Goal: Task Accomplishment & Management: Manage account settings

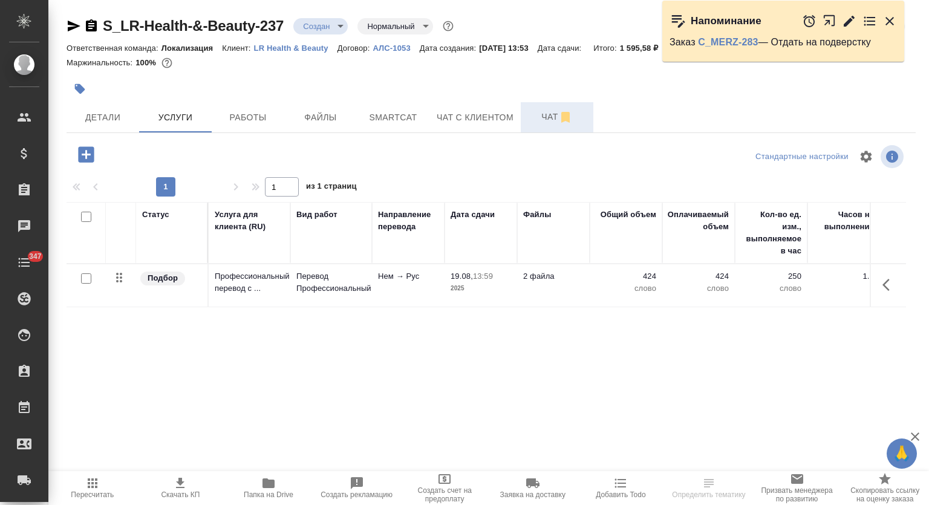
click at [545, 116] on span "Чат" at bounding box center [557, 117] width 58 height 15
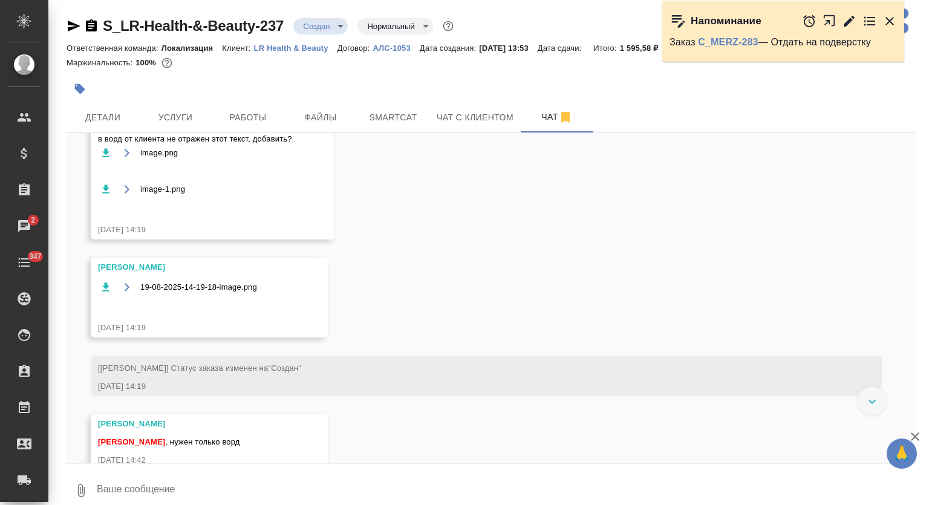
scroll to position [1199, 0]
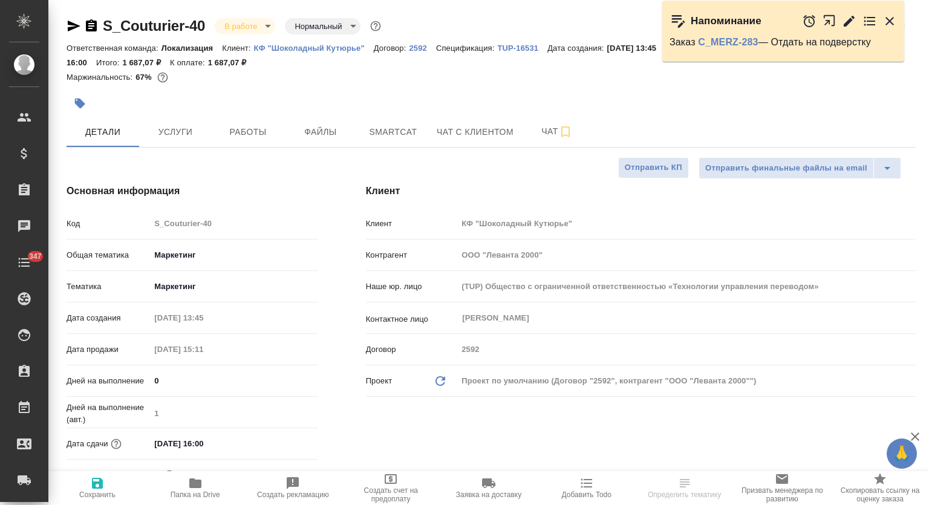
select select "RU"
click at [395, 135] on span "Smartcat" at bounding box center [393, 132] width 58 height 15
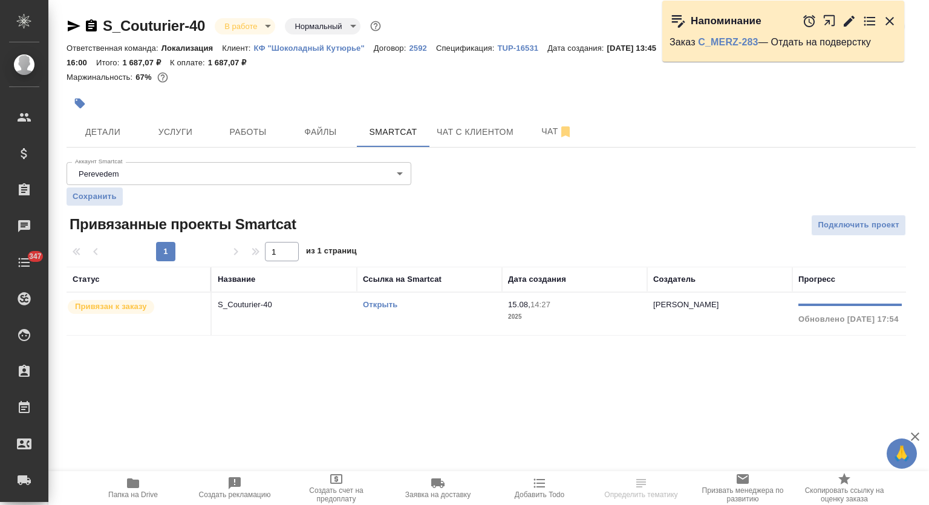
click at [368, 306] on link "Открыть" at bounding box center [380, 304] width 34 height 9
click at [277, 135] on span "Работы" at bounding box center [248, 132] width 58 height 15
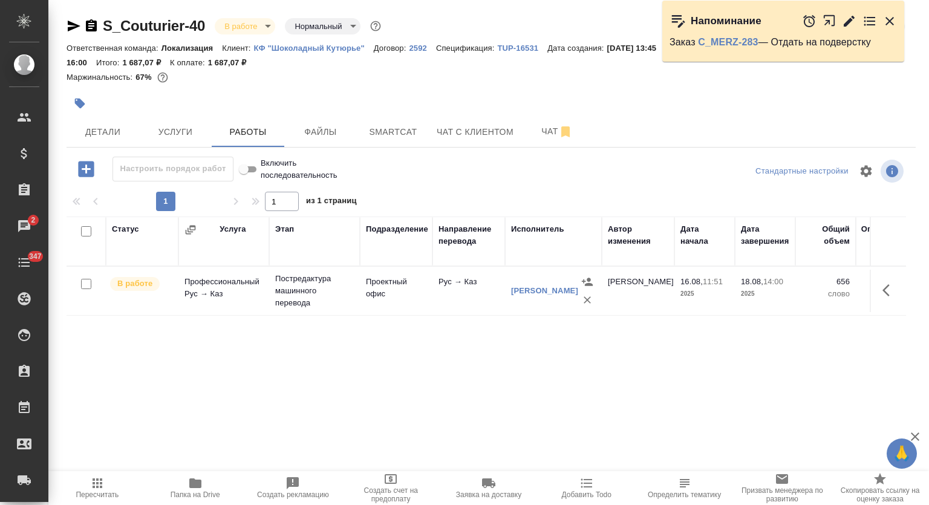
click at [195, 493] on span "Папка на Drive" at bounding box center [196, 495] width 50 height 8
click at [888, 291] on icon "button" at bounding box center [890, 290] width 15 height 15
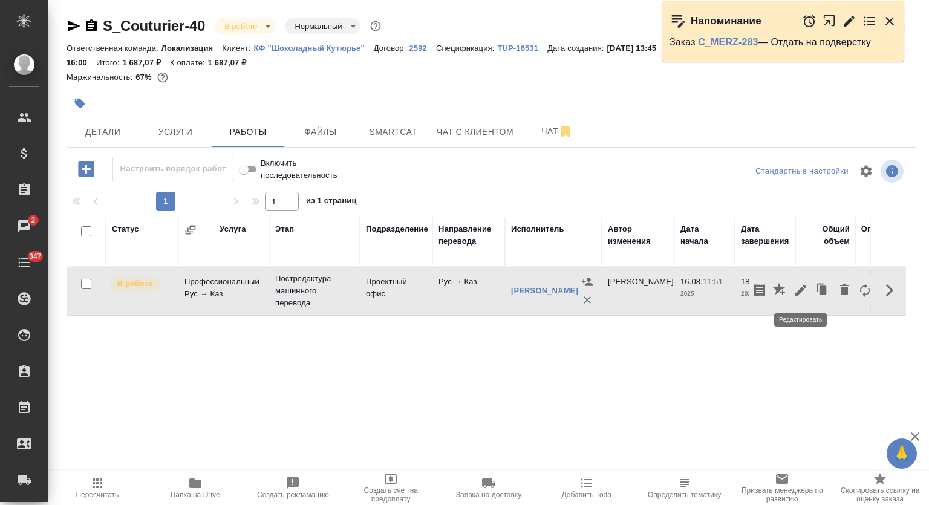
click at [799, 290] on icon "button" at bounding box center [801, 290] width 11 height 11
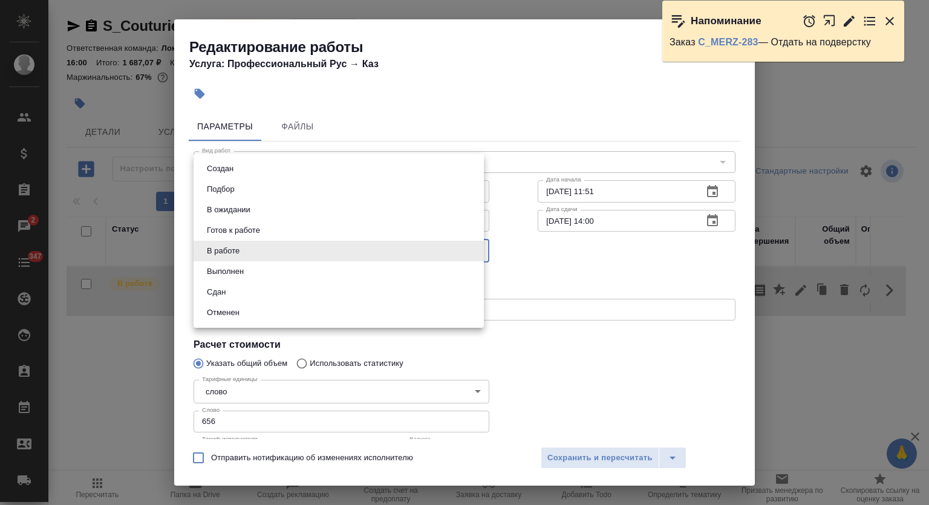
click at [317, 257] on body "🙏 .cls-1 fill:#fff; AWATERA Mutalimov Mark Клиенты Спецификации Заказы 2 Чаты 3…" at bounding box center [464, 252] width 929 height 505
click at [308, 270] on li "Выполнен" at bounding box center [339, 271] width 290 height 21
type input "completed"
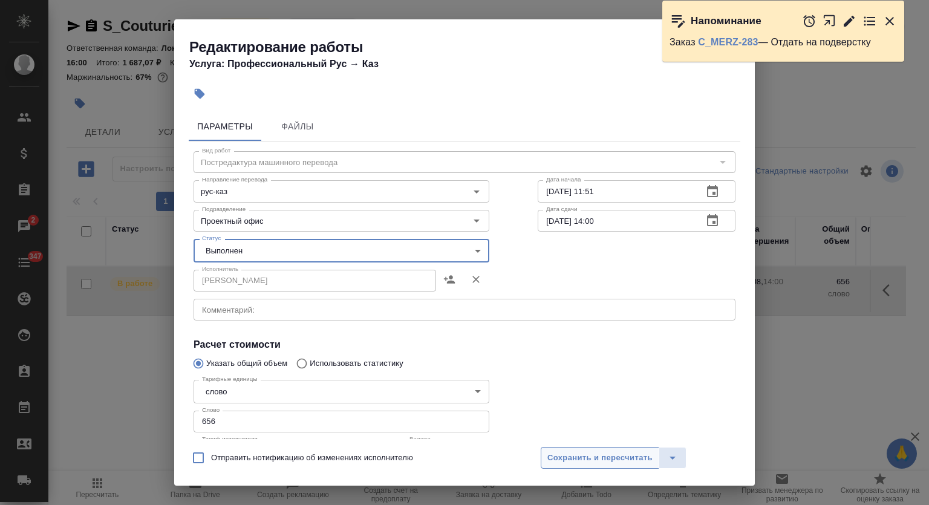
click at [623, 462] on span "Сохранить и пересчитать" at bounding box center [600, 458] width 105 height 14
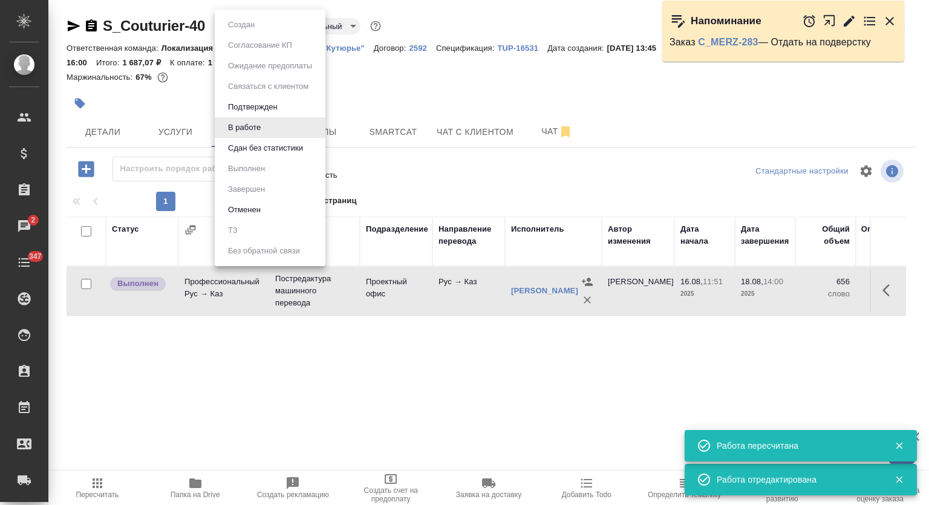
click at [251, 26] on body "🙏 .cls-1 fill:#fff; AWATERA Mutalimov Mark Клиенты Спецификации Заказы 2 Чаты 3…" at bounding box center [464, 252] width 929 height 505
click at [267, 155] on li "Сдан без статистики" at bounding box center [270, 148] width 111 height 21
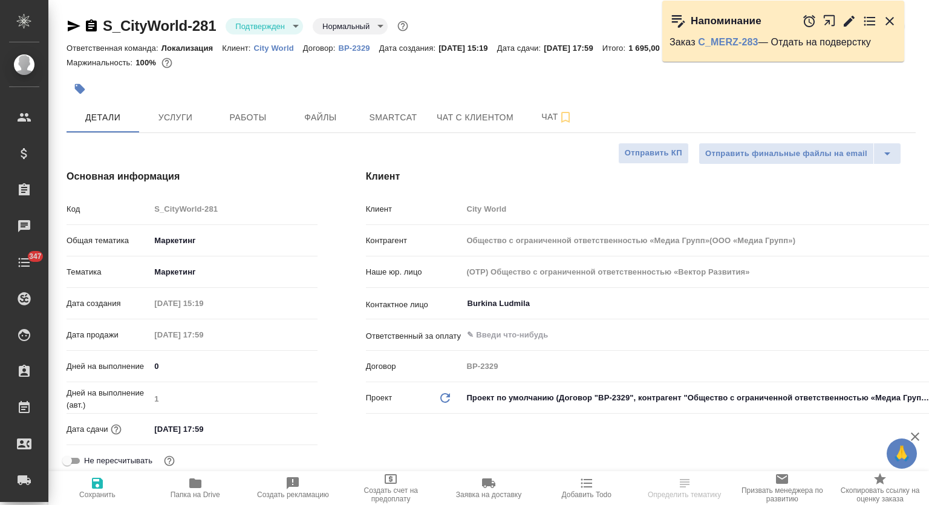
select select "RU"
type input "Общество с ограниченной ответственностью «Медиа Групп»(ООО «Медиа Групп»)"
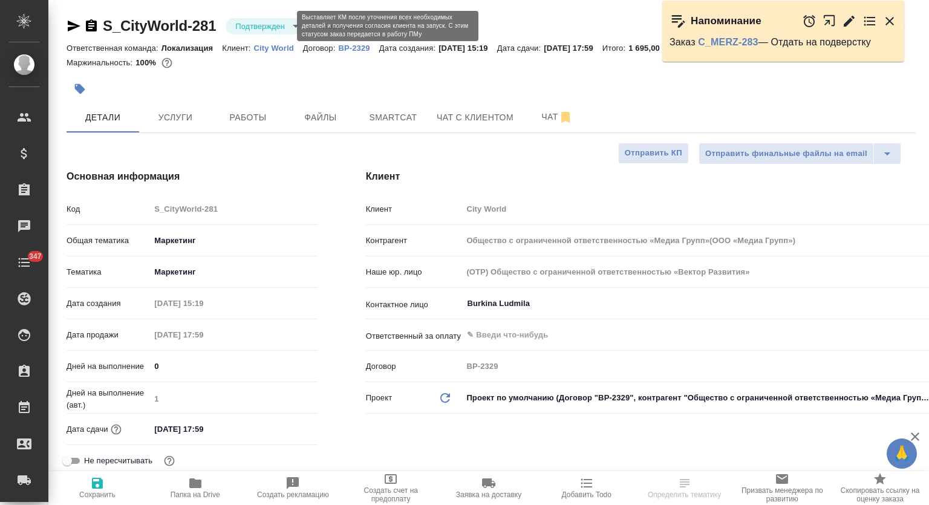
click at [287, 26] on body "🙏 .cls-1 fill:#fff; AWATERA Mutalimov Mark Клиенты Спецификации Заказы Чаты 347…" at bounding box center [464, 252] width 929 height 505
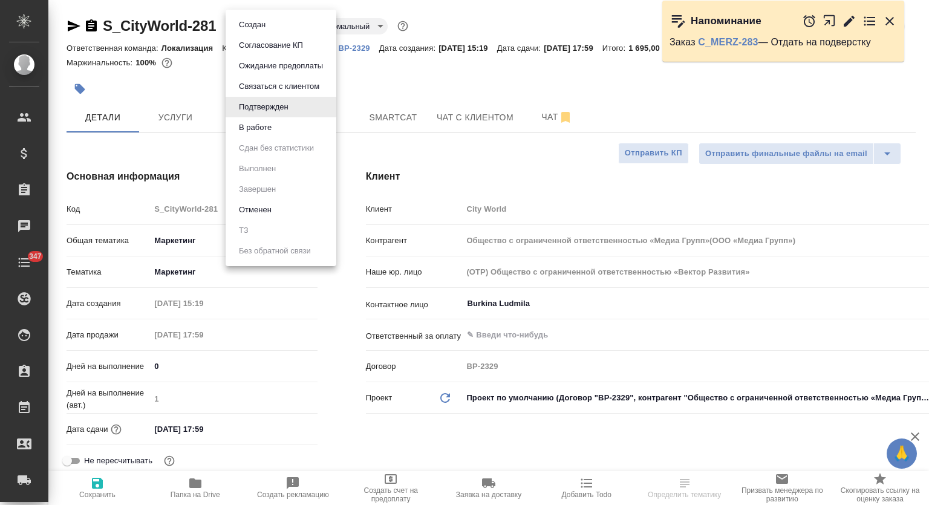
click at [290, 120] on li "В работе" at bounding box center [281, 127] width 111 height 21
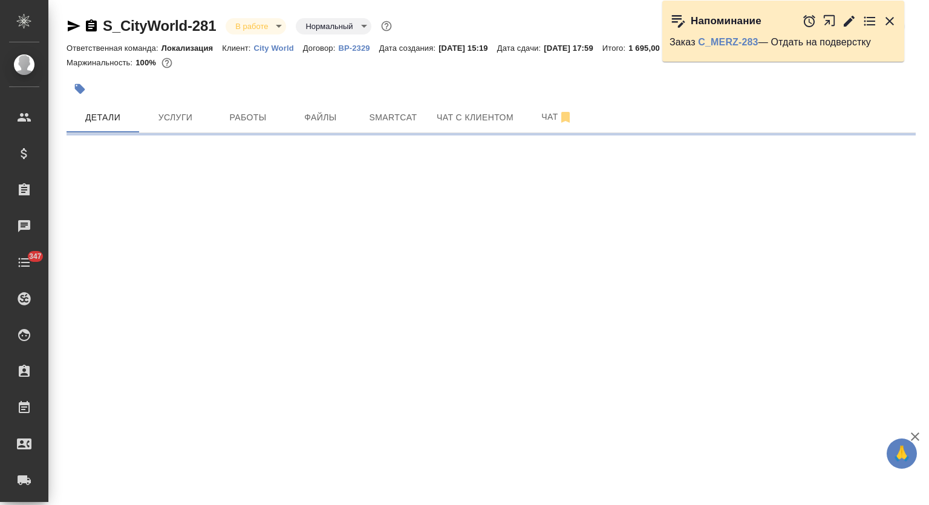
select select "RU"
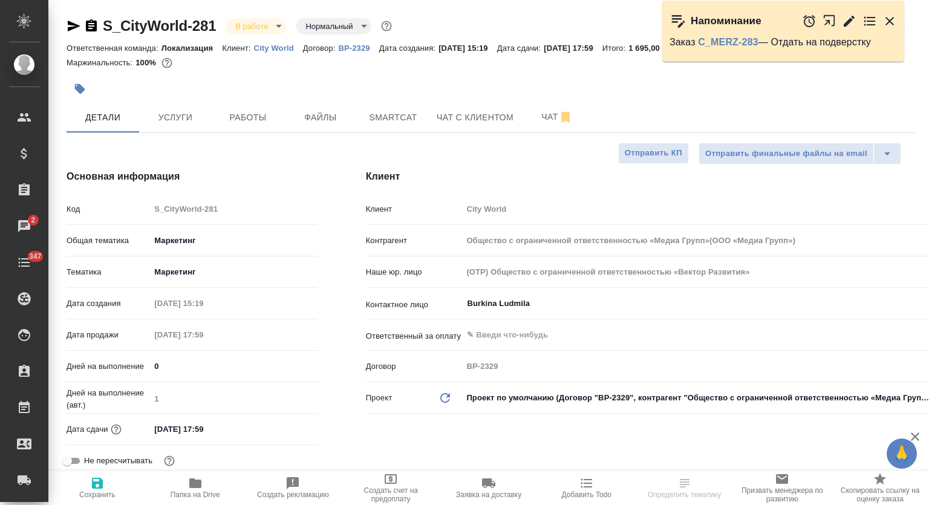
type textarea "x"
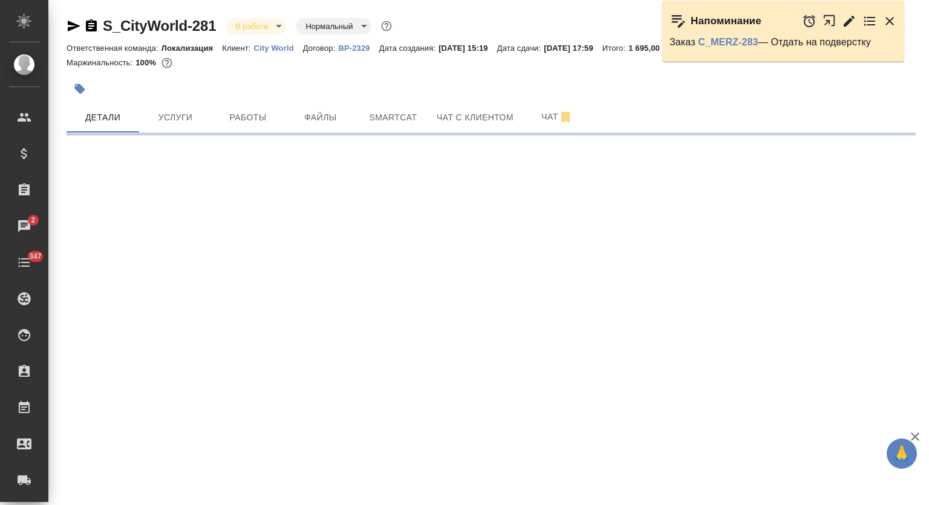
select select "RU"
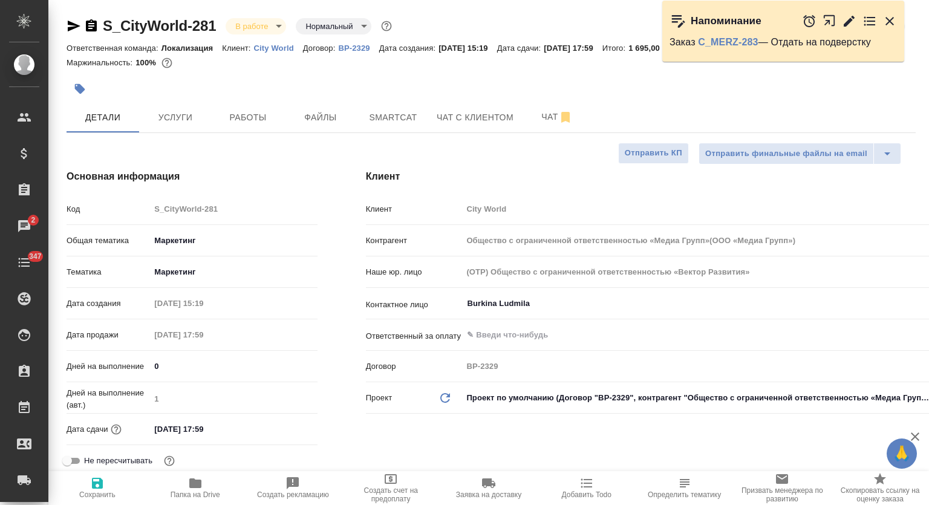
type textarea "x"
type input "Общество с ограниченной ответственностью «Медиа Групп»(ООО «Медиа Групп»)"
type textarea "x"
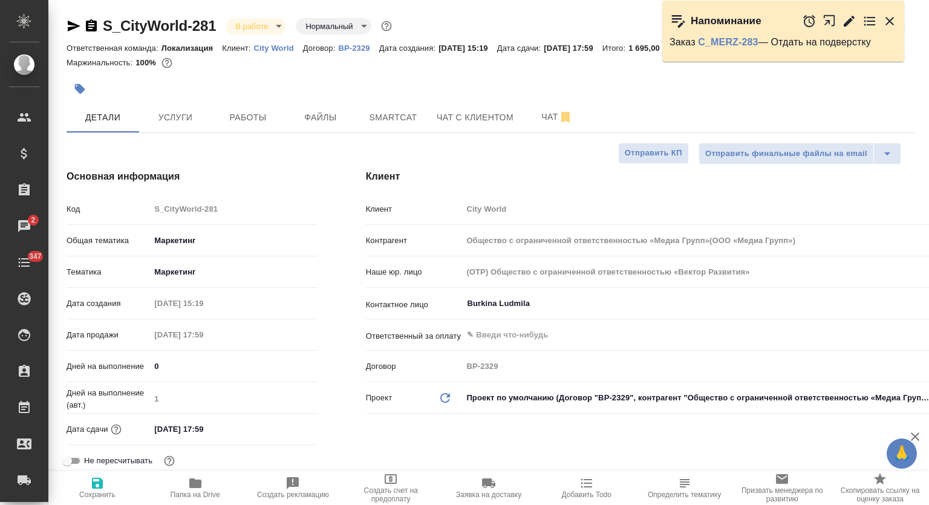
type textarea "x"
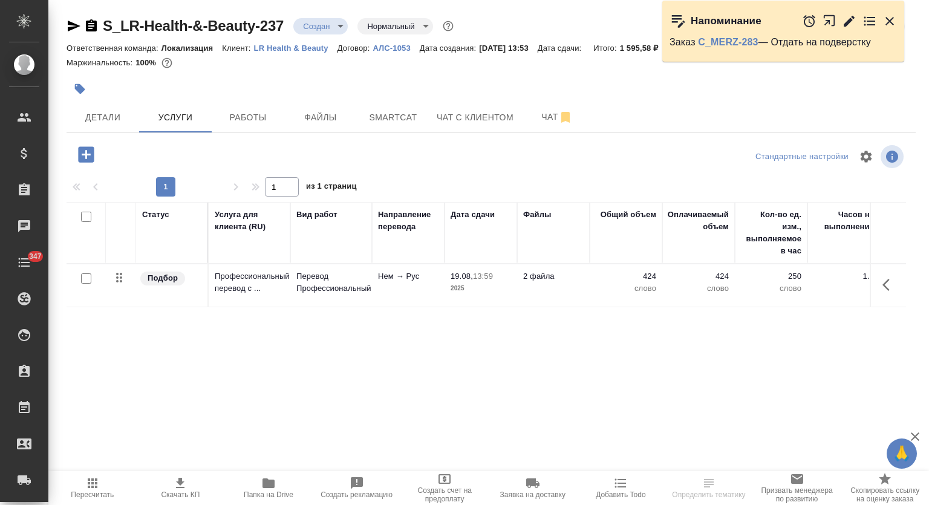
click at [271, 486] on icon "button" at bounding box center [269, 484] width 12 height 10
click at [529, 111] on span "Чат" at bounding box center [557, 117] width 58 height 15
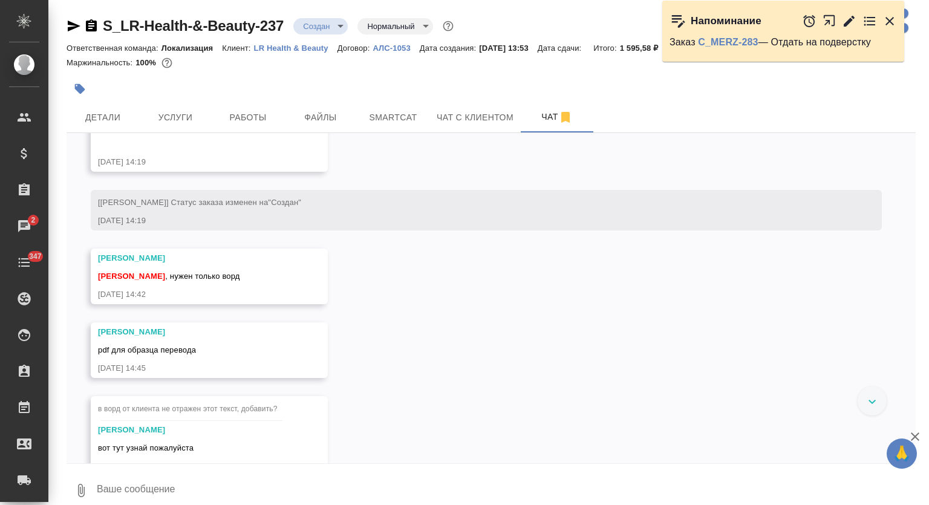
scroll to position [1522, 0]
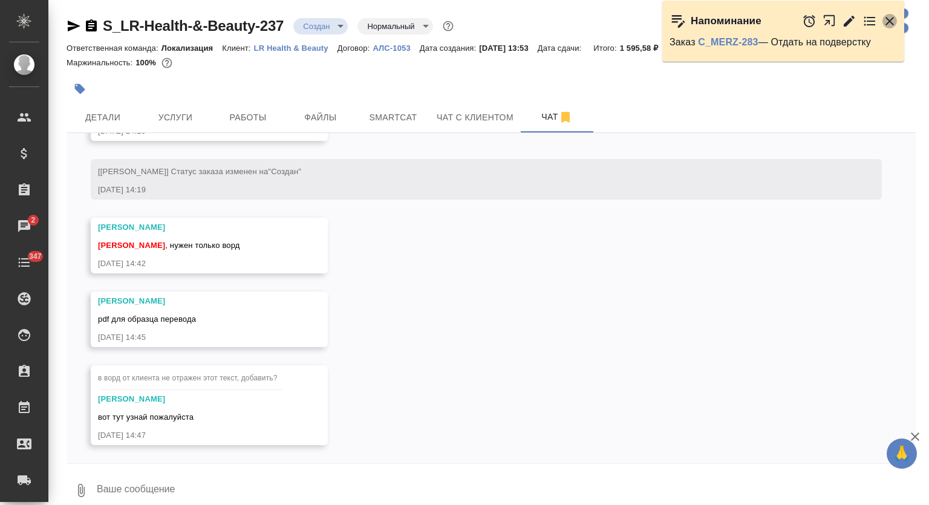
click at [889, 19] on icon "button" at bounding box center [890, 21] width 15 height 15
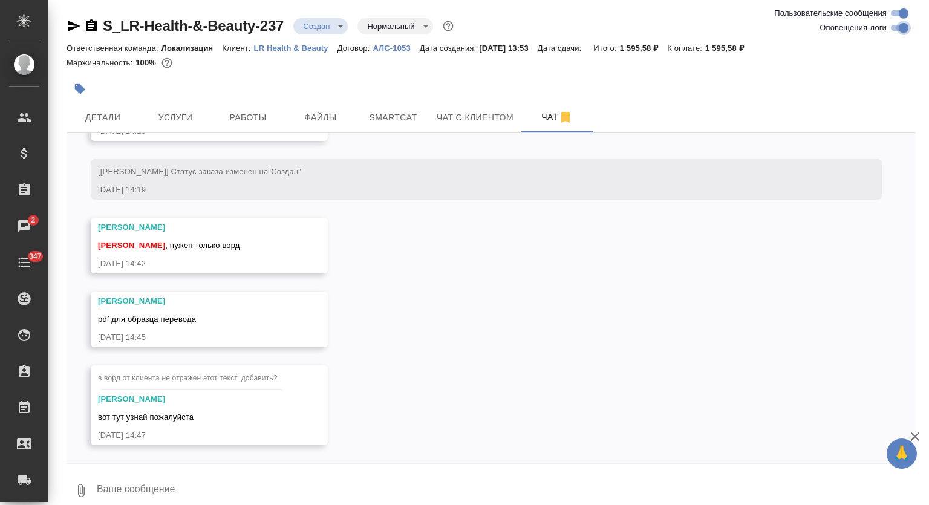
click at [899, 27] on input "Оповещения-логи" at bounding box center [904, 28] width 44 height 15
checkbox input "false"
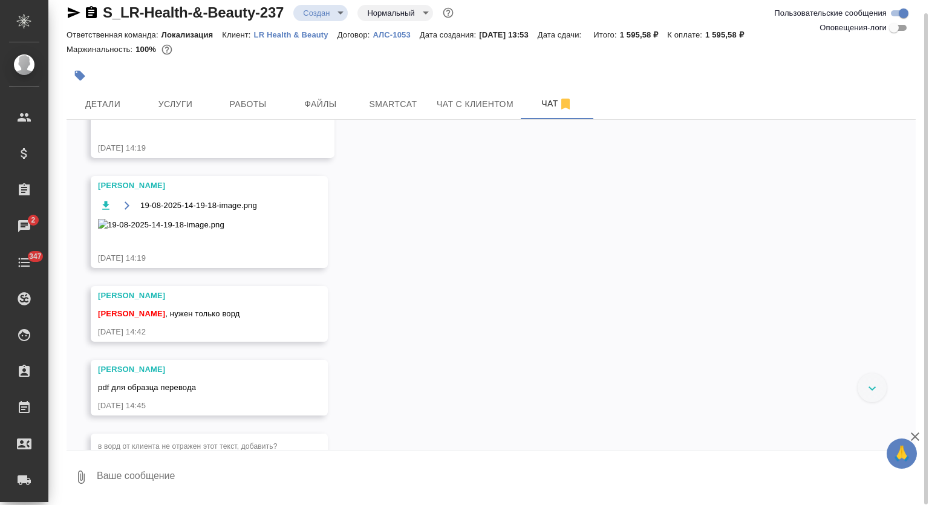
scroll to position [322, 0]
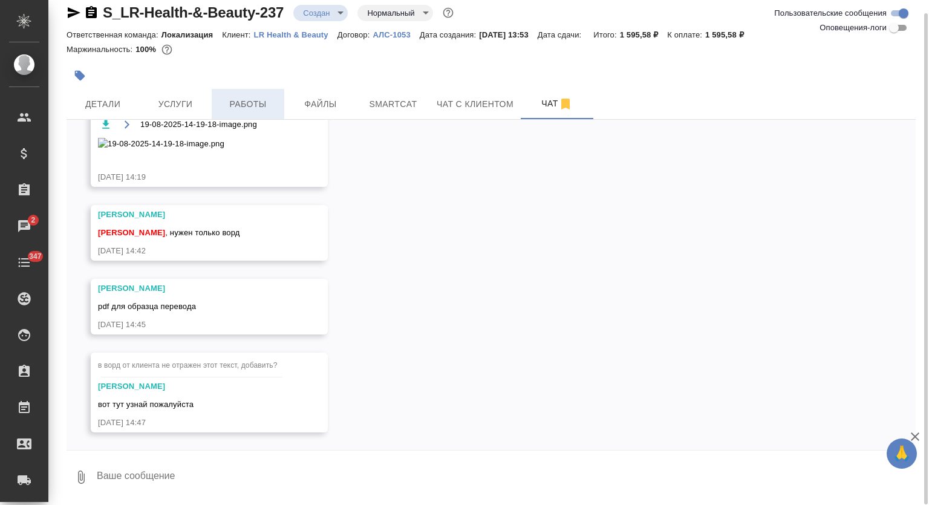
click at [239, 101] on span "Работы" at bounding box center [248, 104] width 58 height 15
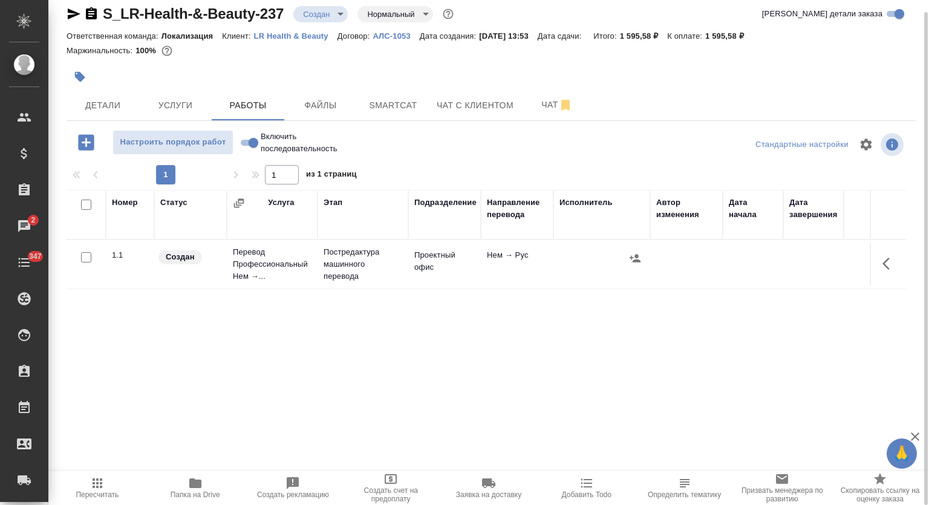
scroll to position [12, 0]
click at [206, 477] on span "Папка на Drive" at bounding box center [196, 487] width 84 height 23
